Goal: Information Seeking & Learning: Learn about a topic

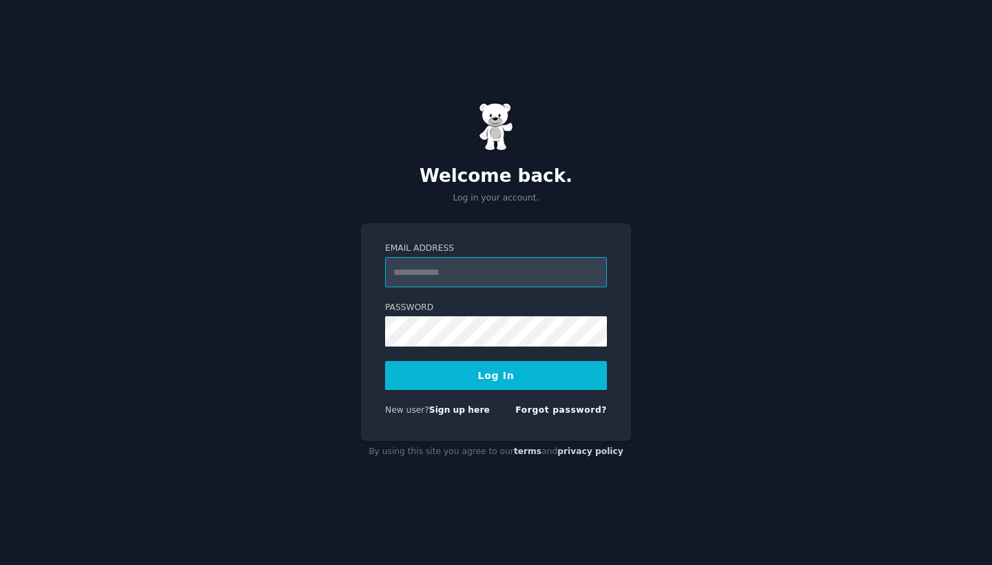
type input "**********"
click at [496, 375] on button "Log In" at bounding box center [496, 375] width 222 height 29
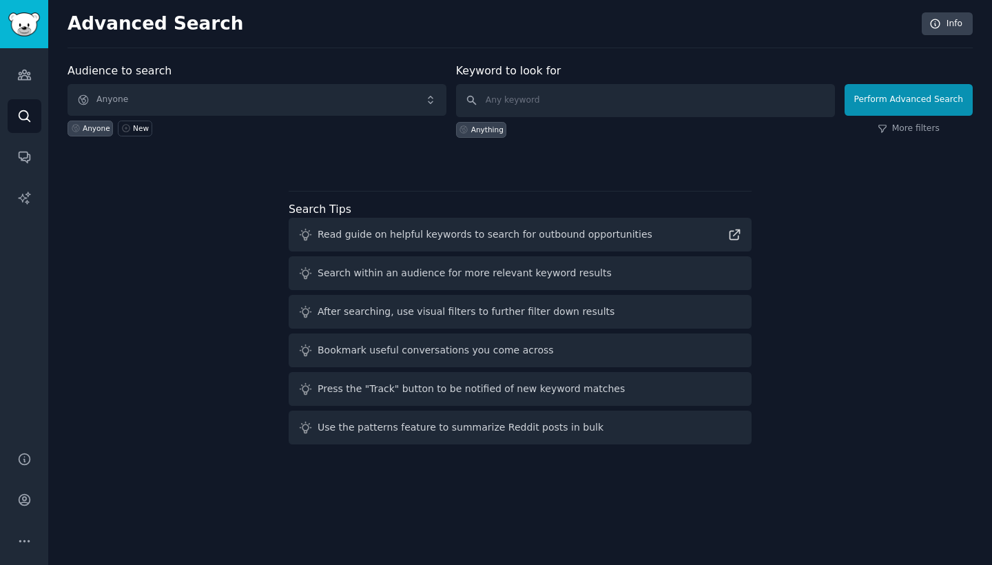
click at [206, 108] on span "Anyone" at bounding box center [257, 100] width 379 height 32
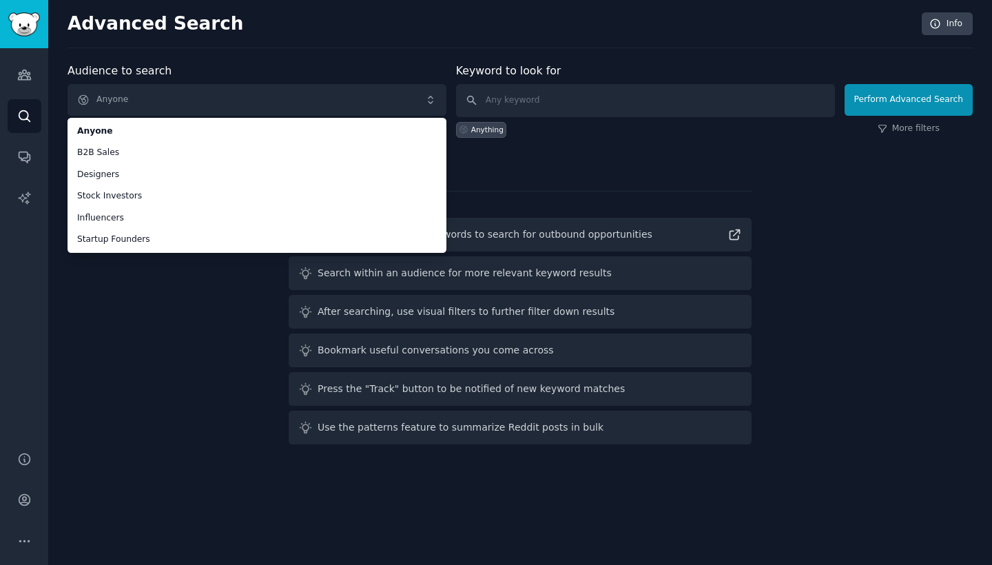
click at [186, 311] on div "Audience to search Anyone Anyone B2B Sales Designers Stock Investors Influencer…" at bounding box center [520, 256] width 905 height 387
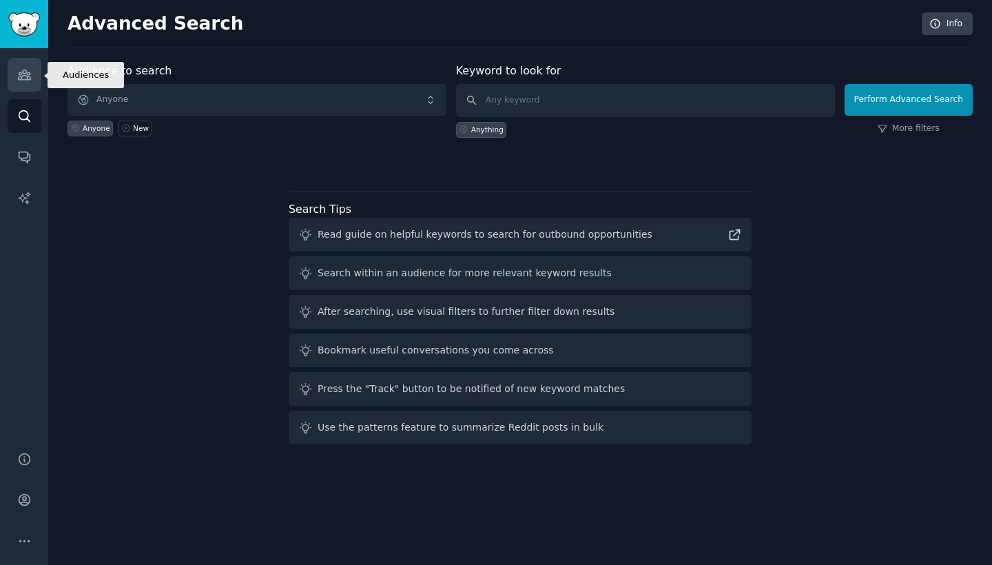
click at [21, 85] on link "Audiences" at bounding box center [25, 75] width 34 height 34
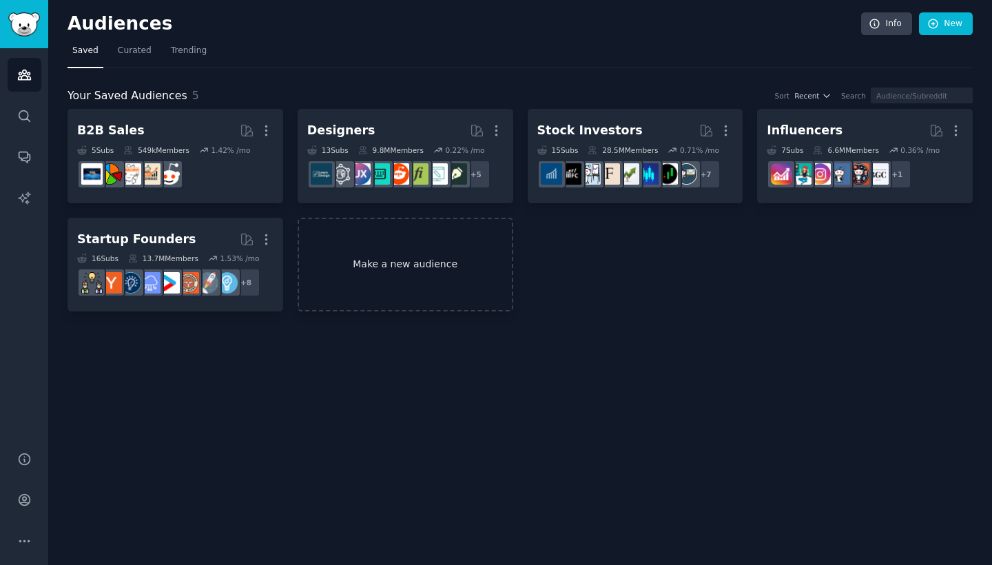
click at [365, 259] on link "Make a new audience" at bounding box center [406, 265] width 216 height 94
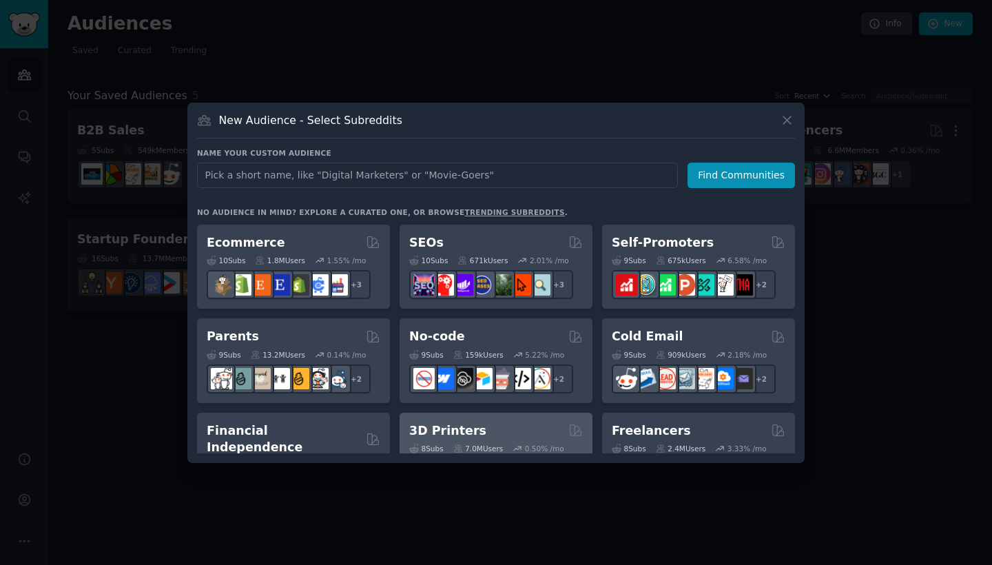
scroll to position [560, 0]
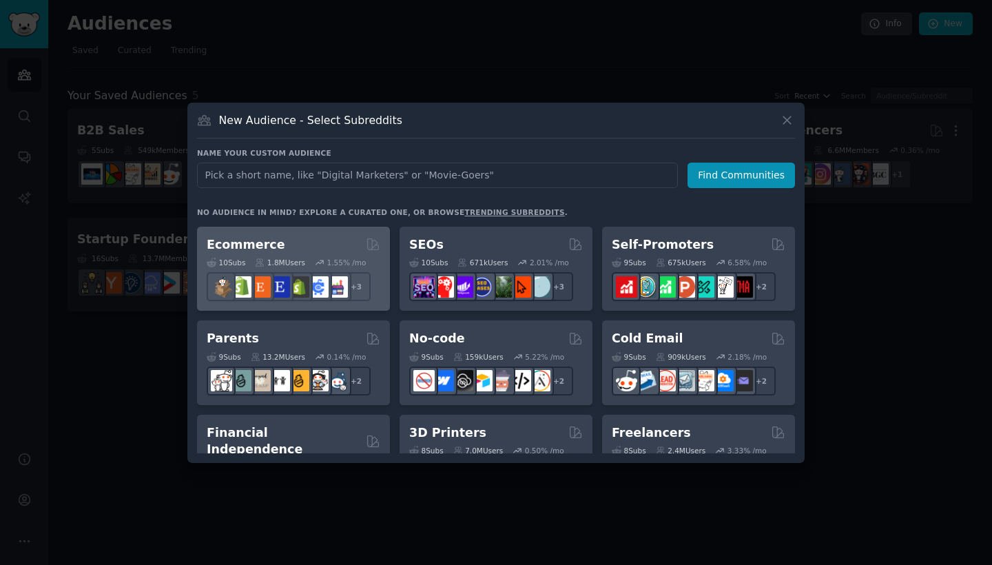
click at [323, 253] on div "10 Sub s 1.8M Users 1.55 % /mo + 3" at bounding box center [294, 277] width 174 height 48
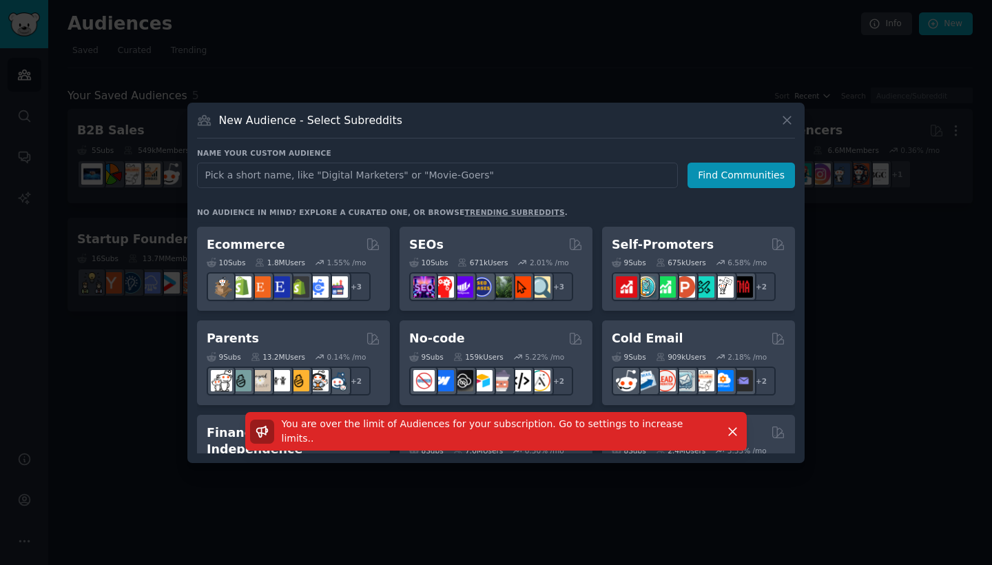
click at [792, 126] on icon at bounding box center [787, 120] width 14 height 14
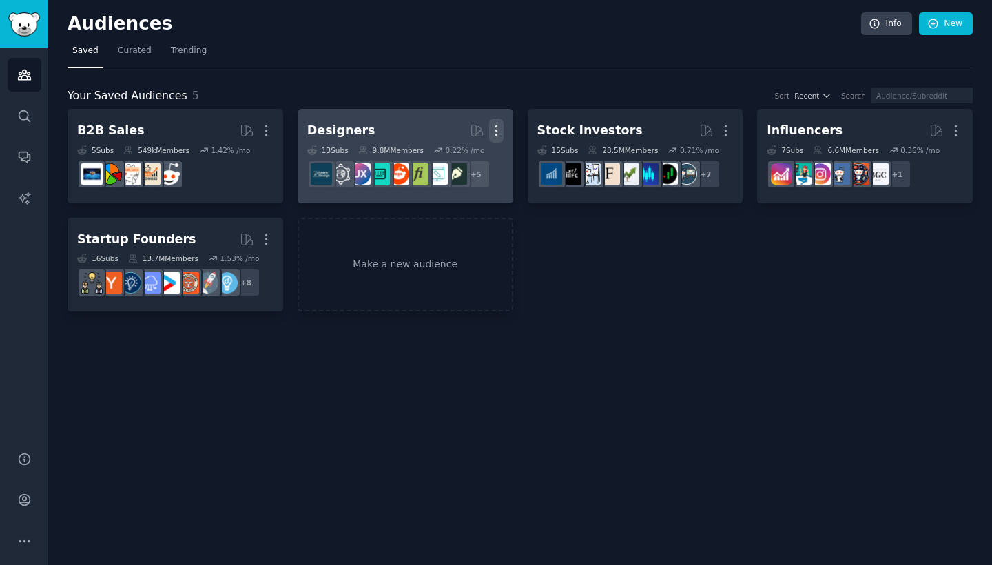
click at [495, 126] on icon "button" at bounding box center [495, 131] width 1 height 10
click at [449, 158] on p "Delete" at bounding box center [459, 159] width 32 height 14
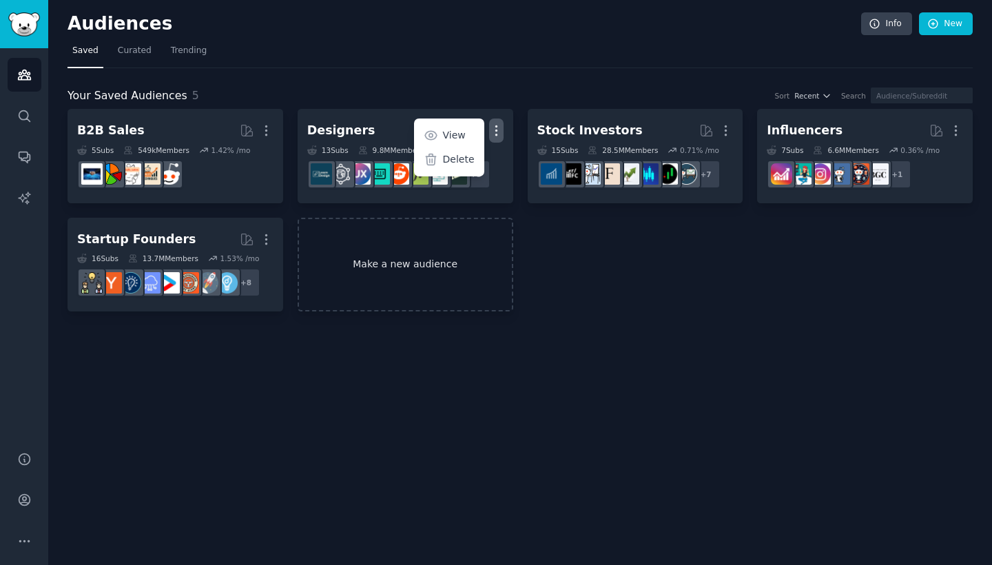
click at [391, 247] on link "Make a new audience" at bounding box center [406, 265] width 216 height 94
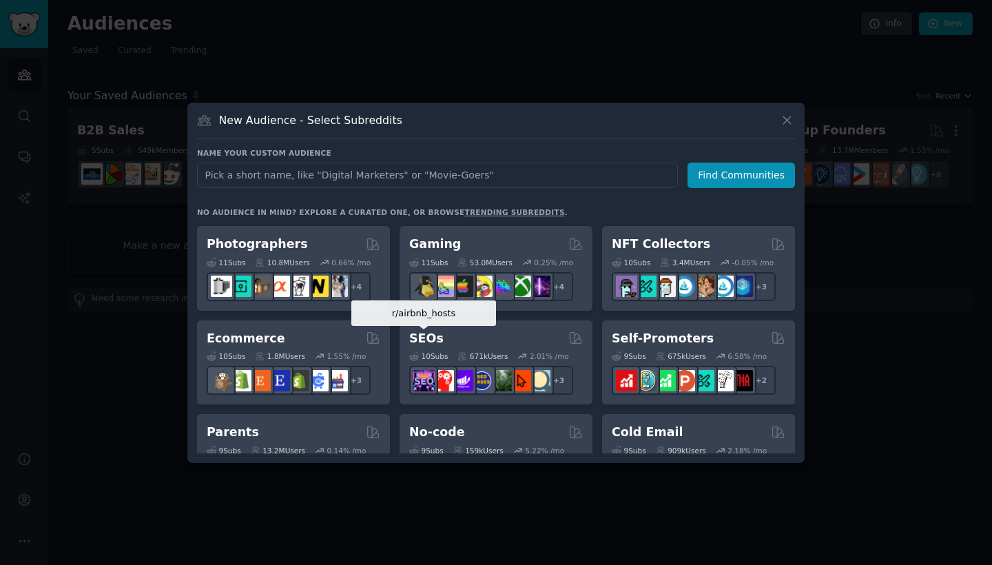
scroll to position [444, 0]
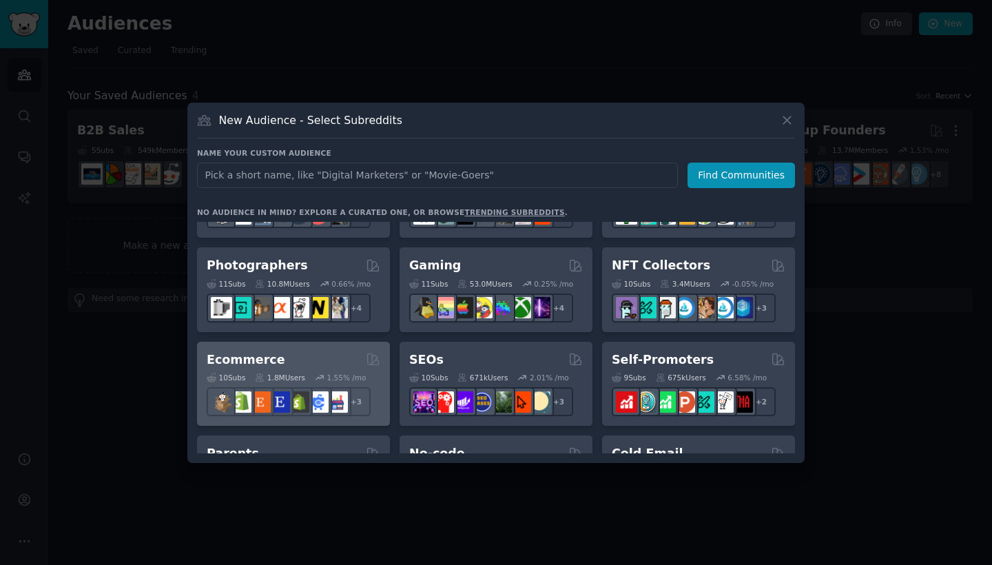
click at [291, 360] on div "Ecommerce" at bounding box center [294, 359] width 174 height 17
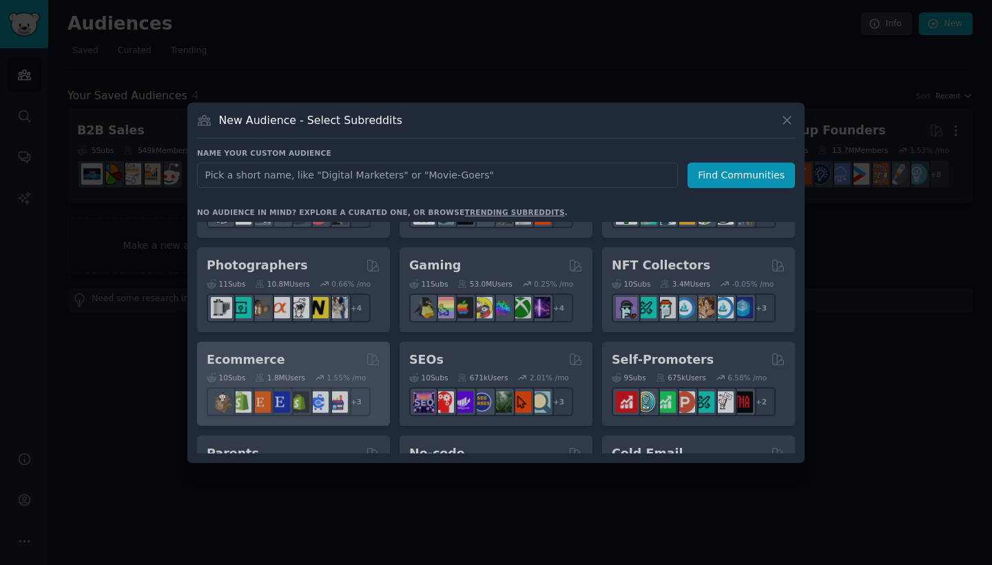
click at [291, 360] on div "Pet Lovers 31 Sub s 24.2M Users 0.84 % /mo + 24 Software Developers 26 Sub s 29…" at bounding box center [496, 338] width 598 height 232
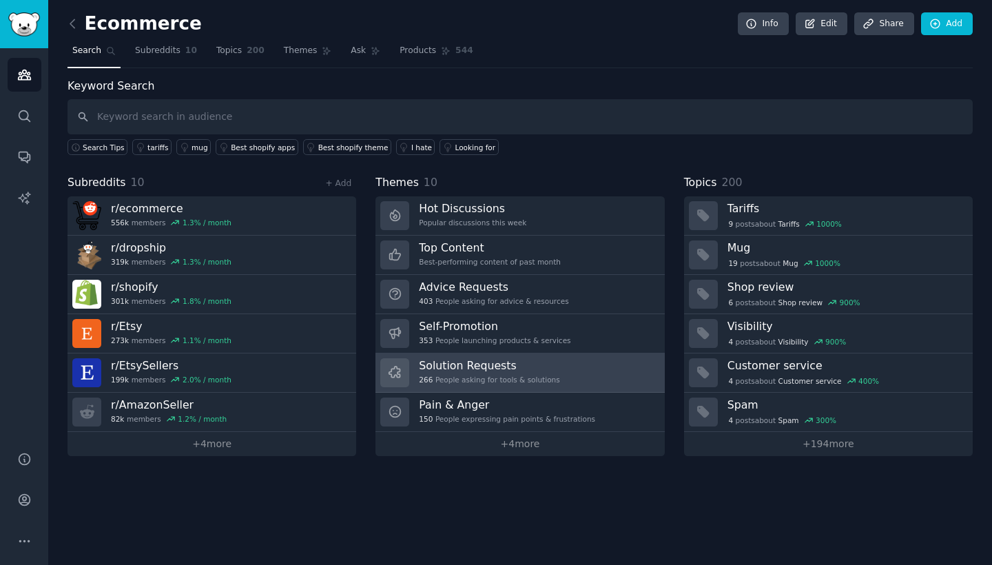
click at [479, 359] on h3 "Solution Requests" at bounding box center [489, 365] width 141 height 14
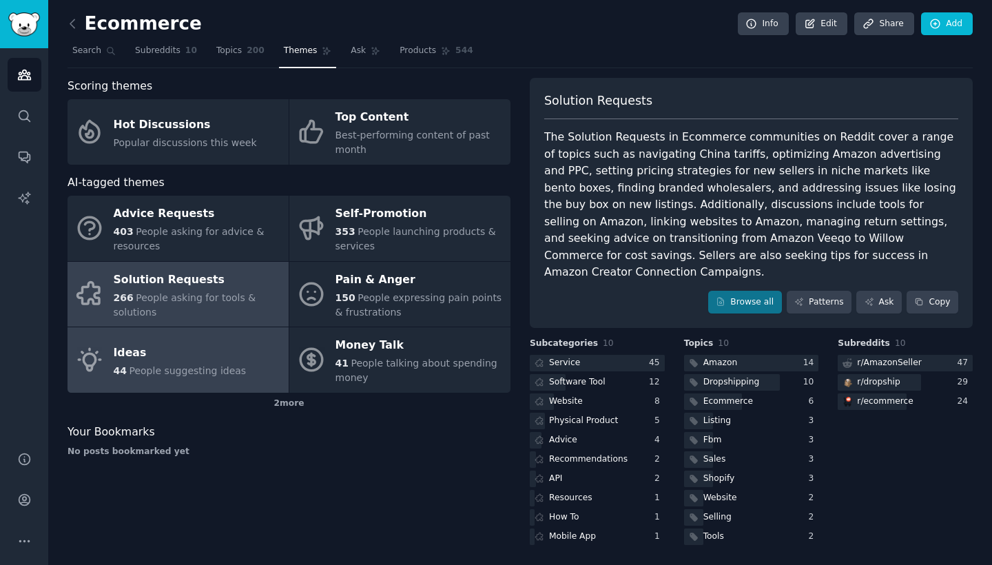
click at [218, 342] on div "Ideas" at bounding box center [180, 353] width 133 height 22
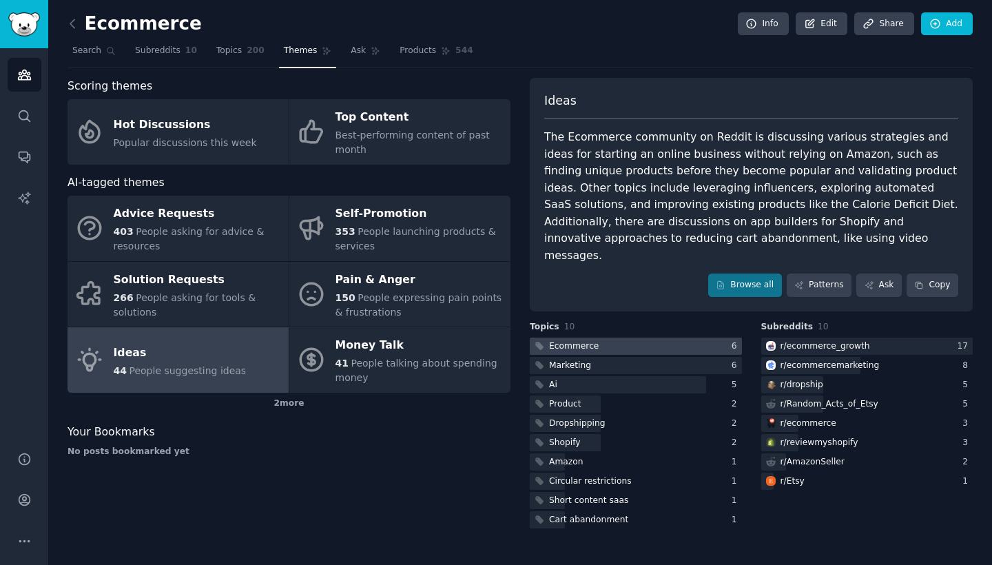
click at [709, 338] on div at bounding box center [636, 346] width 212 height 17
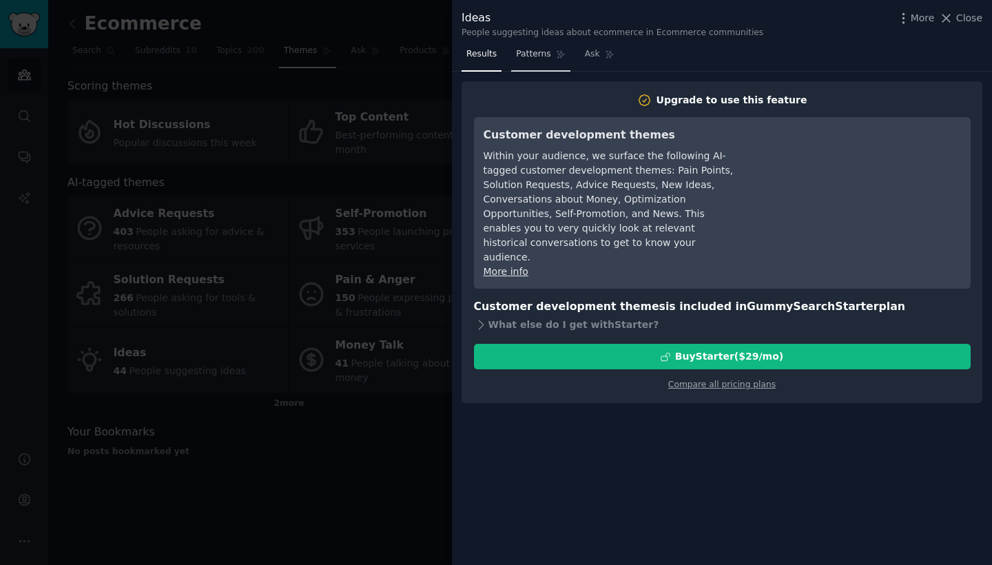
click at [531, 67] on link "Patterns" at bounding box center [540, 57] width 59 height 28
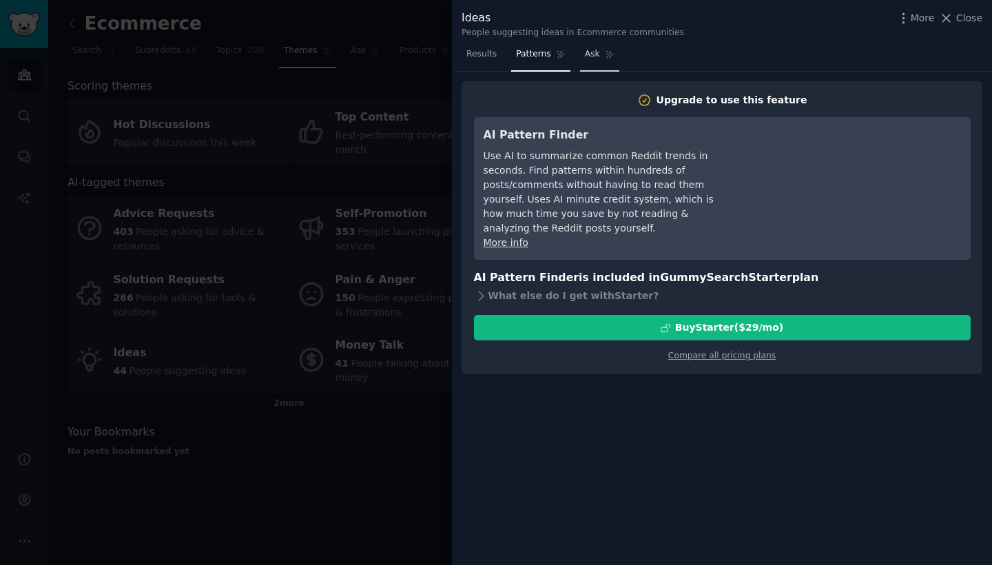
click at [604, 59] on link "Ask" at bounding box center [599, 57] width 39 height 28
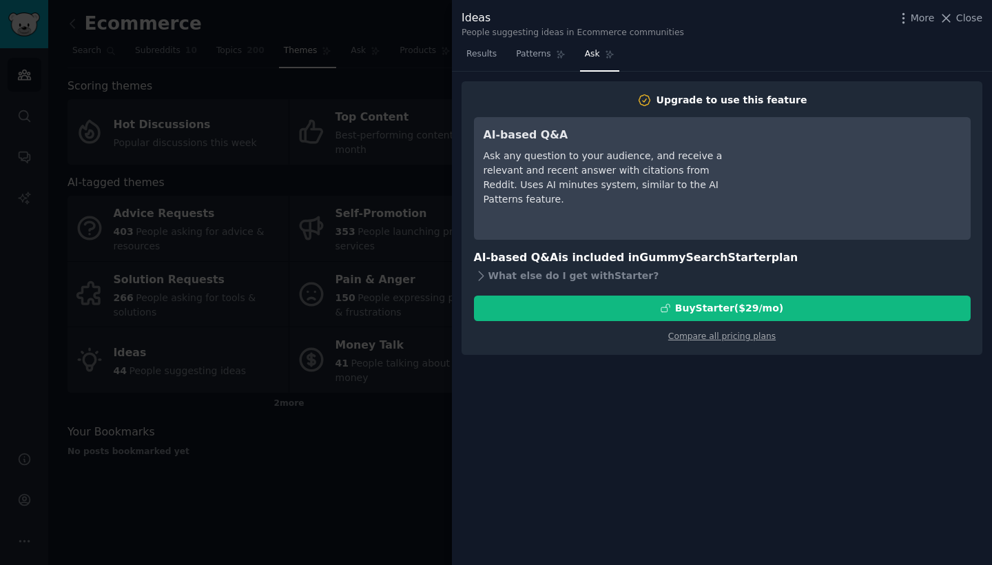
click at [955, 27] on div "Ideas People suggesting ideas in Ecommerce communities More Close" at bounding box center [722, 24] width 521 height 29
click at [949, 24] on icon at bounding box center [946, 18] width 14 height 14
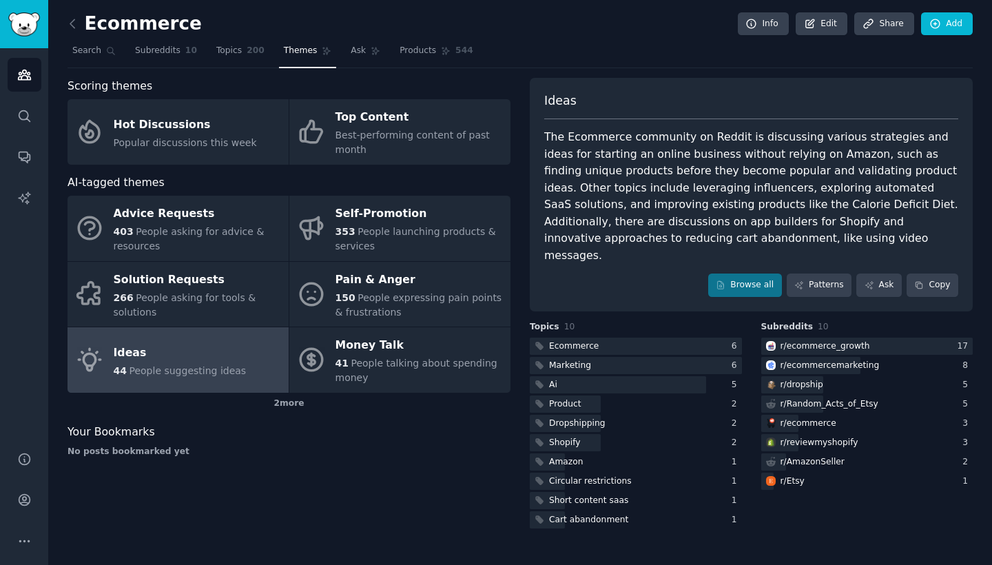
click at [799, 338] on div "r/ ecommerce_growth 17 r/ ecommercemarketing 8 r/ dropship 5 r/ Random_Acts_of_…" at bounding box center [867, 414] width 212 height 152
click at [797, 338] on div "r/ ecommerce_growth" at bounding box center [817, 346] width 112 height 17
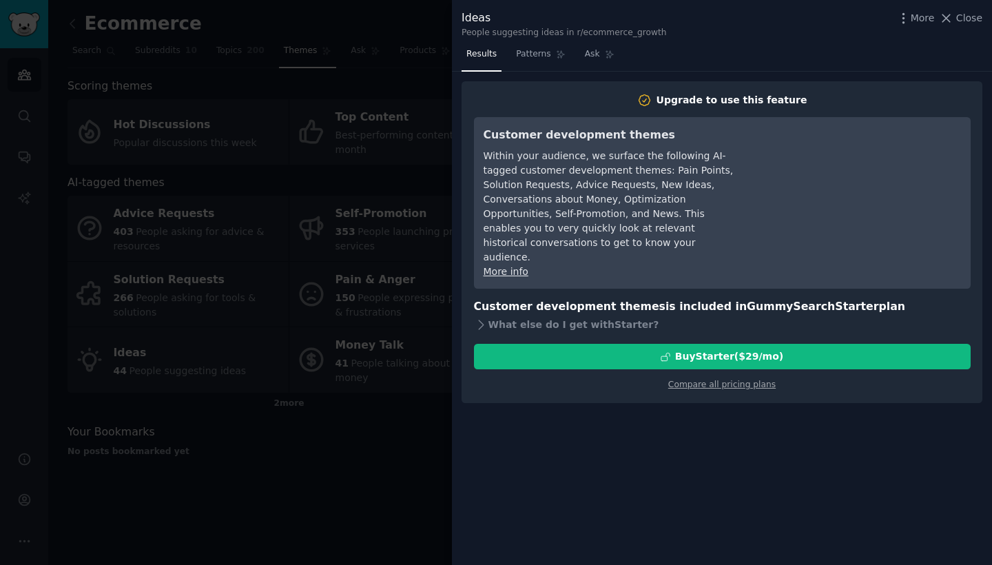
click at [969, 28] on div "Ideas People suggesting ideas in r/ecommerce_growth More Close" at bounding box center [722, 24] width 521 height 29
click at [967, 19] on span "Close" at bounding box center [969, 18] width 26 height 14
